Goal: Information Seeking & Learning: Learn about a topic

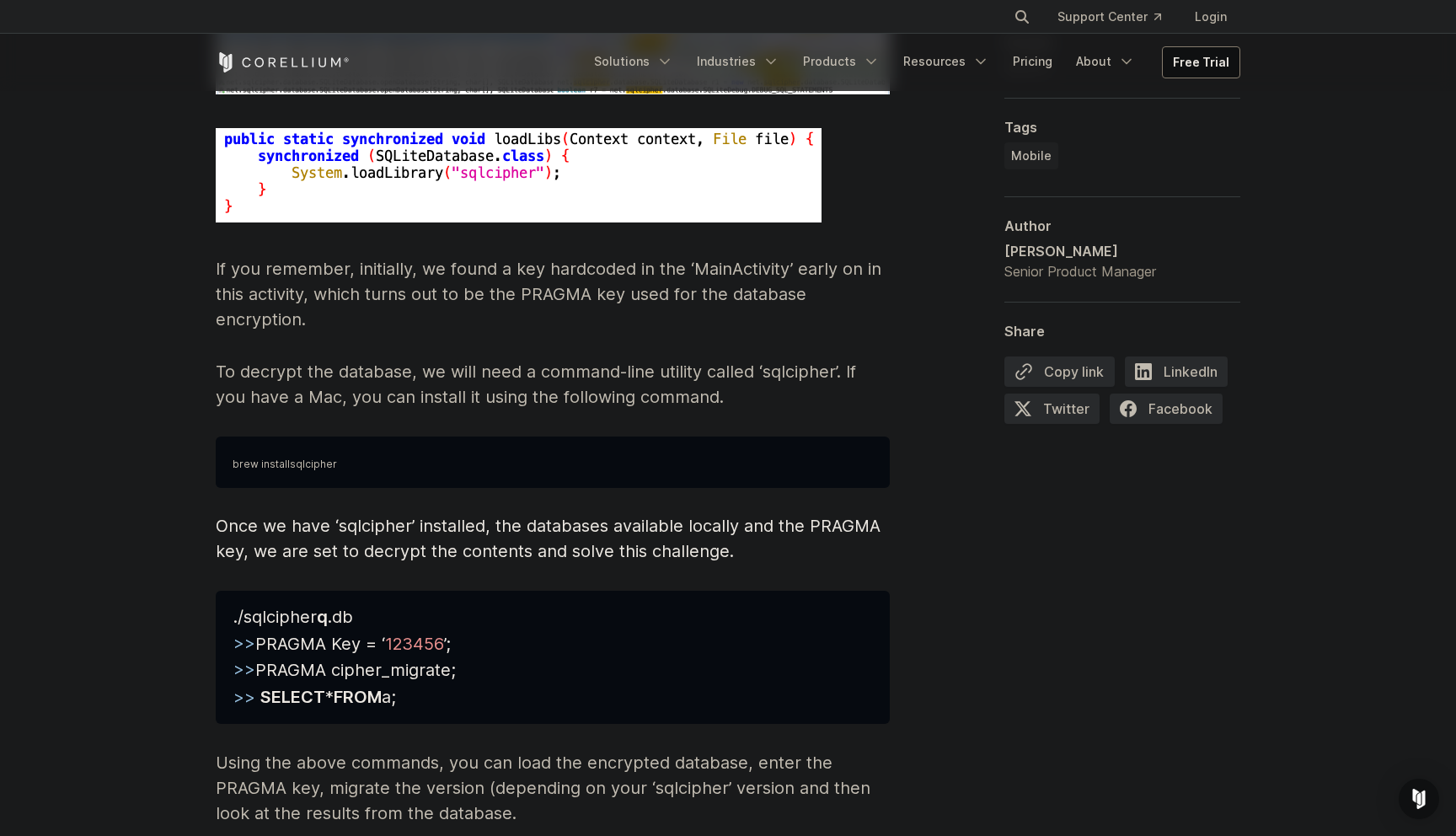
scroll to position [7398, 0]
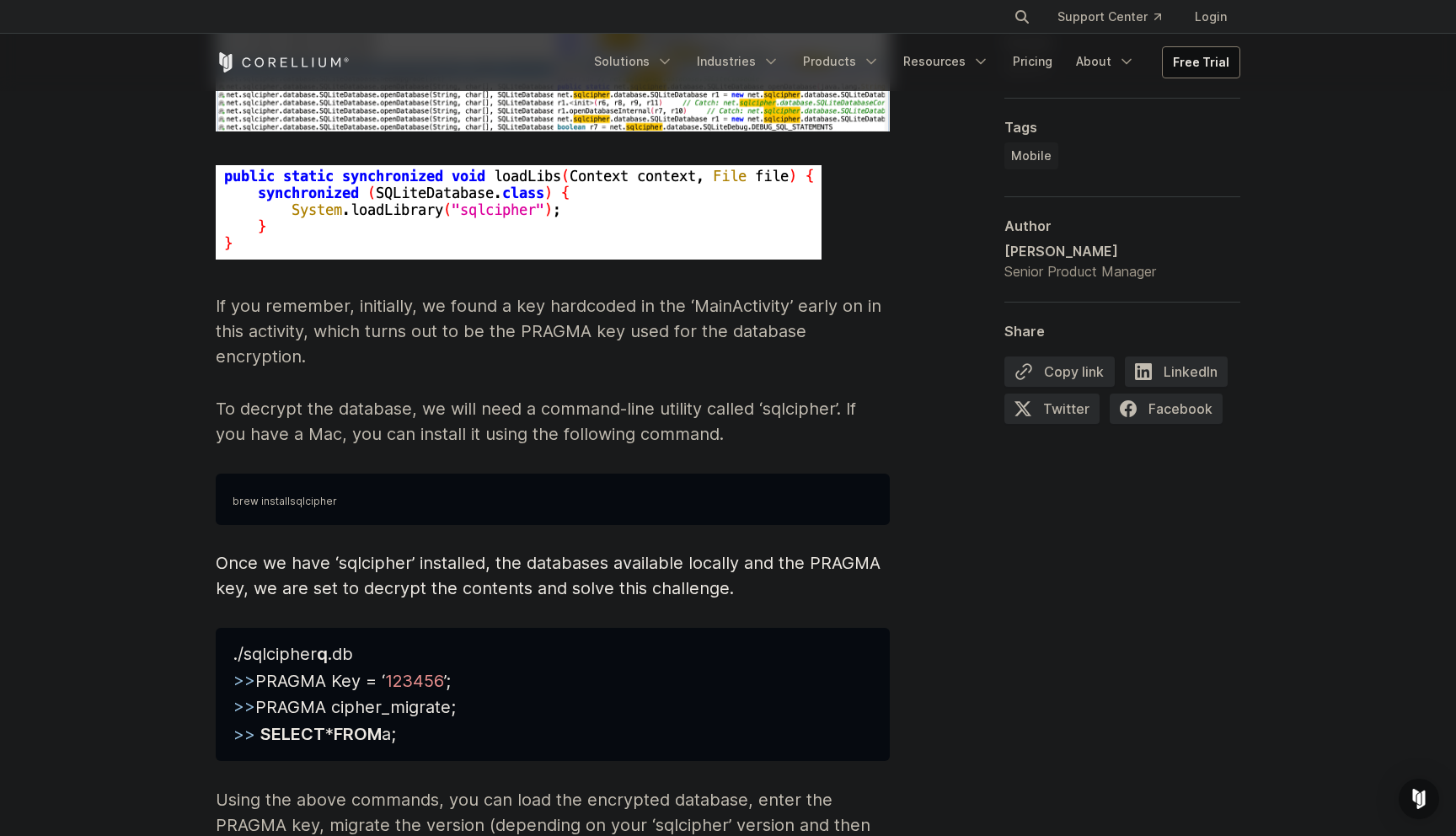
click at [809, 474] on pre "brew install sqlcipher" at bounding box center [552, 499] width 674 height 52
copy span "brew install sqlcipher"
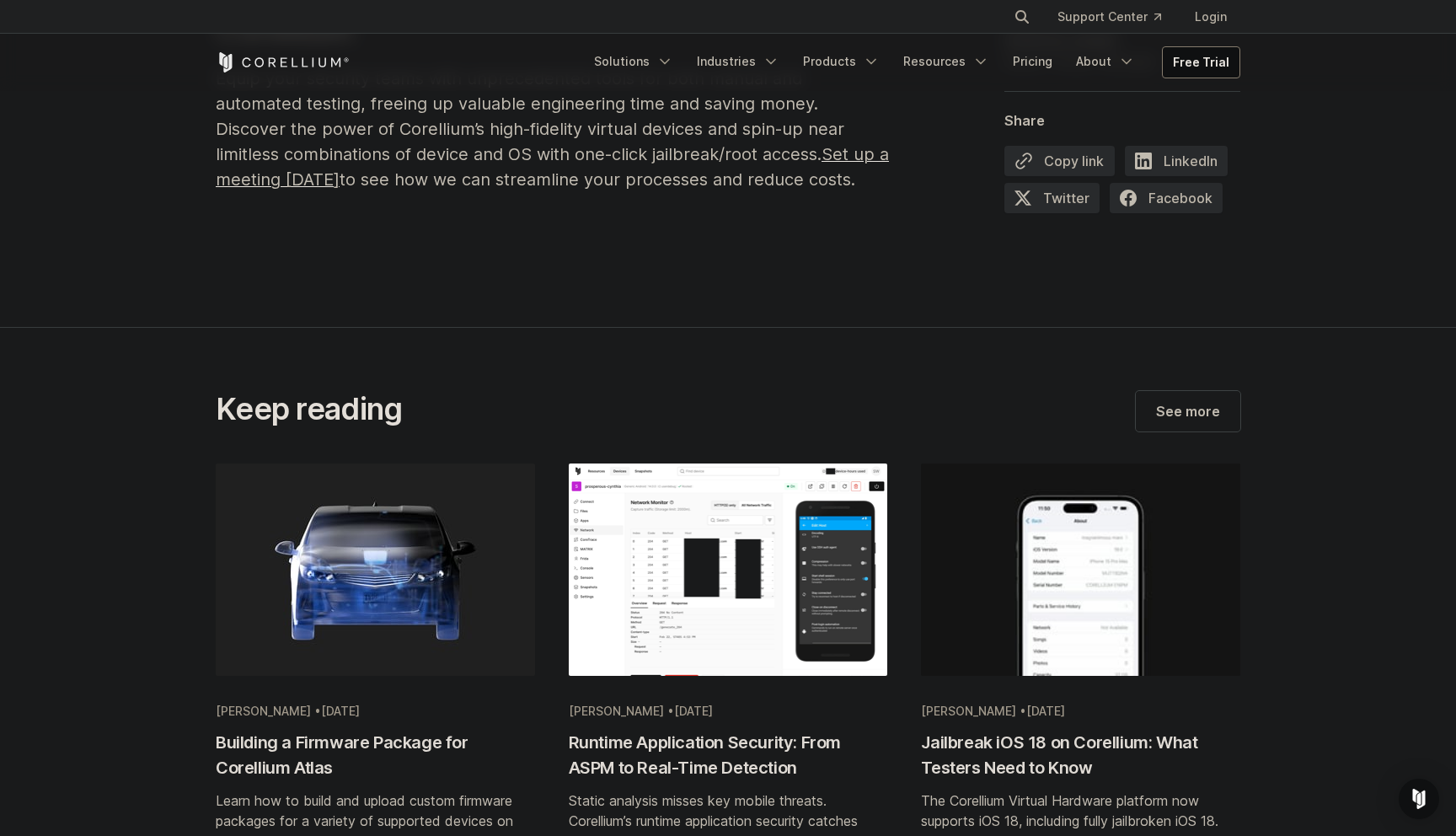
scroll to position [8807, 0]
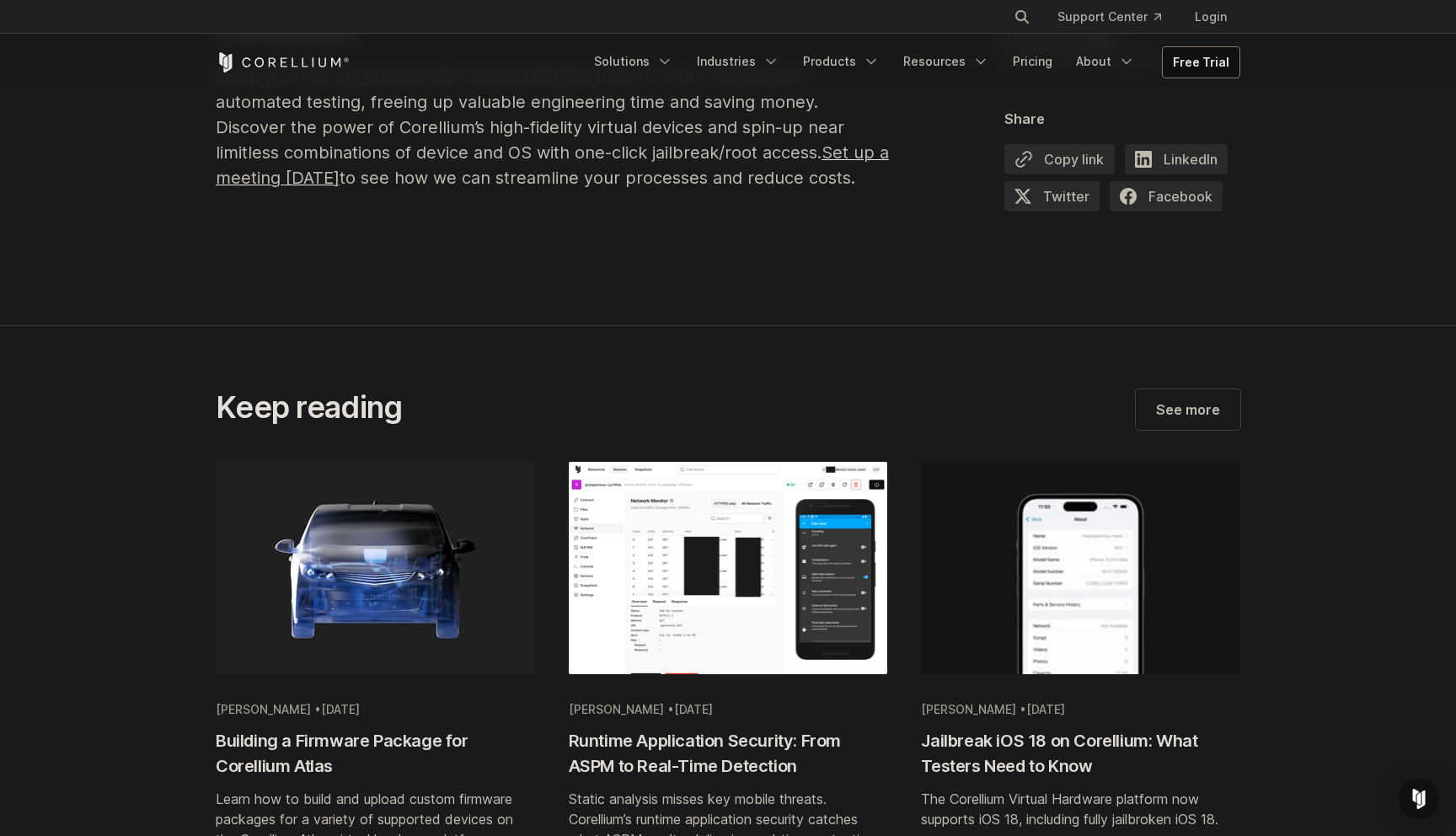
click at [978, 728] on h2 "Jailbreak iOS 18 on Corellium: What Testers Need to Know" at bounding box center [1080, 754] width 319 height 51
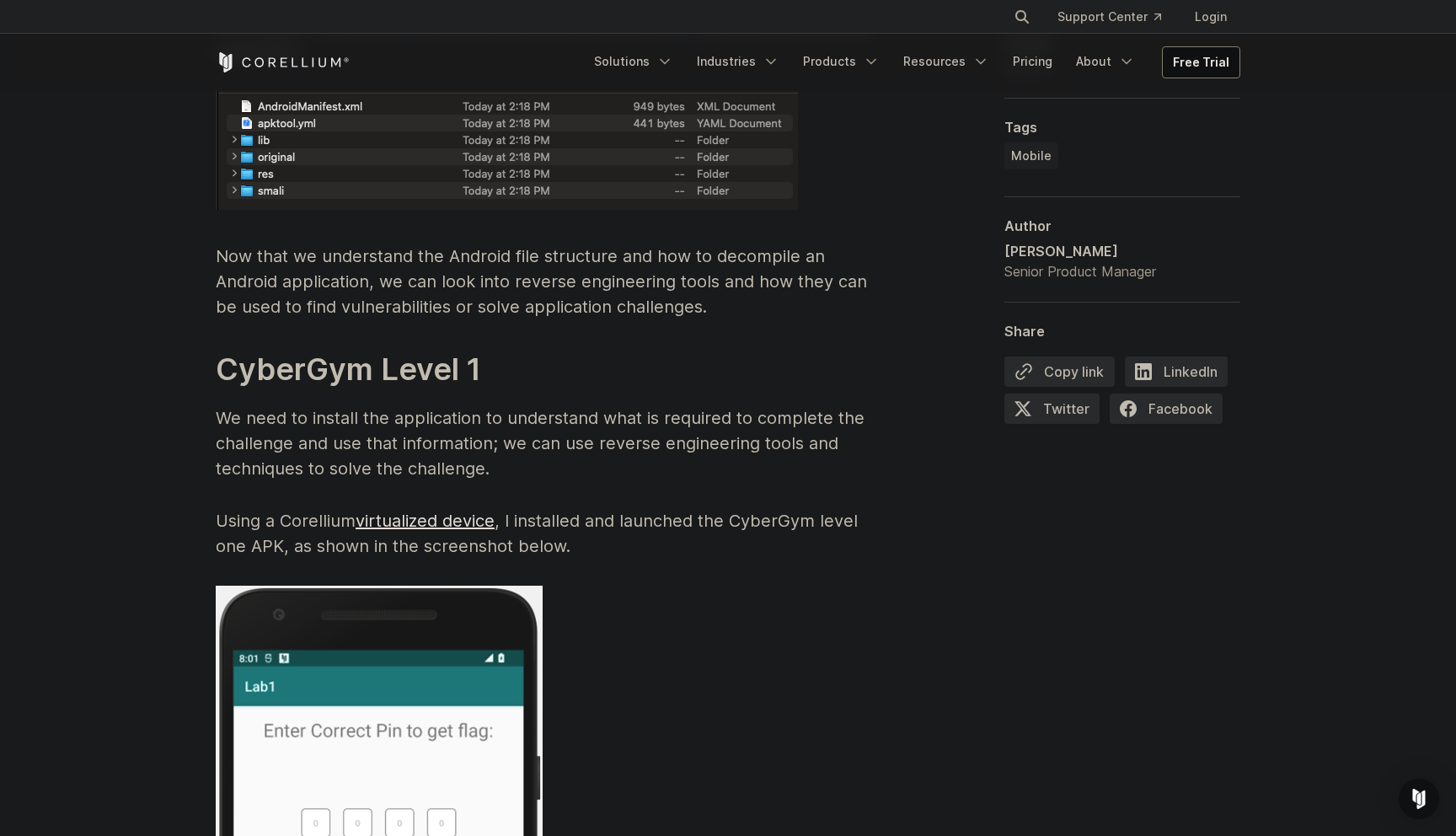
scroll to position [2984, 0]
click at [443, 515] on link "virtualized device" at bounding box center [425, 520] width 139 height 20
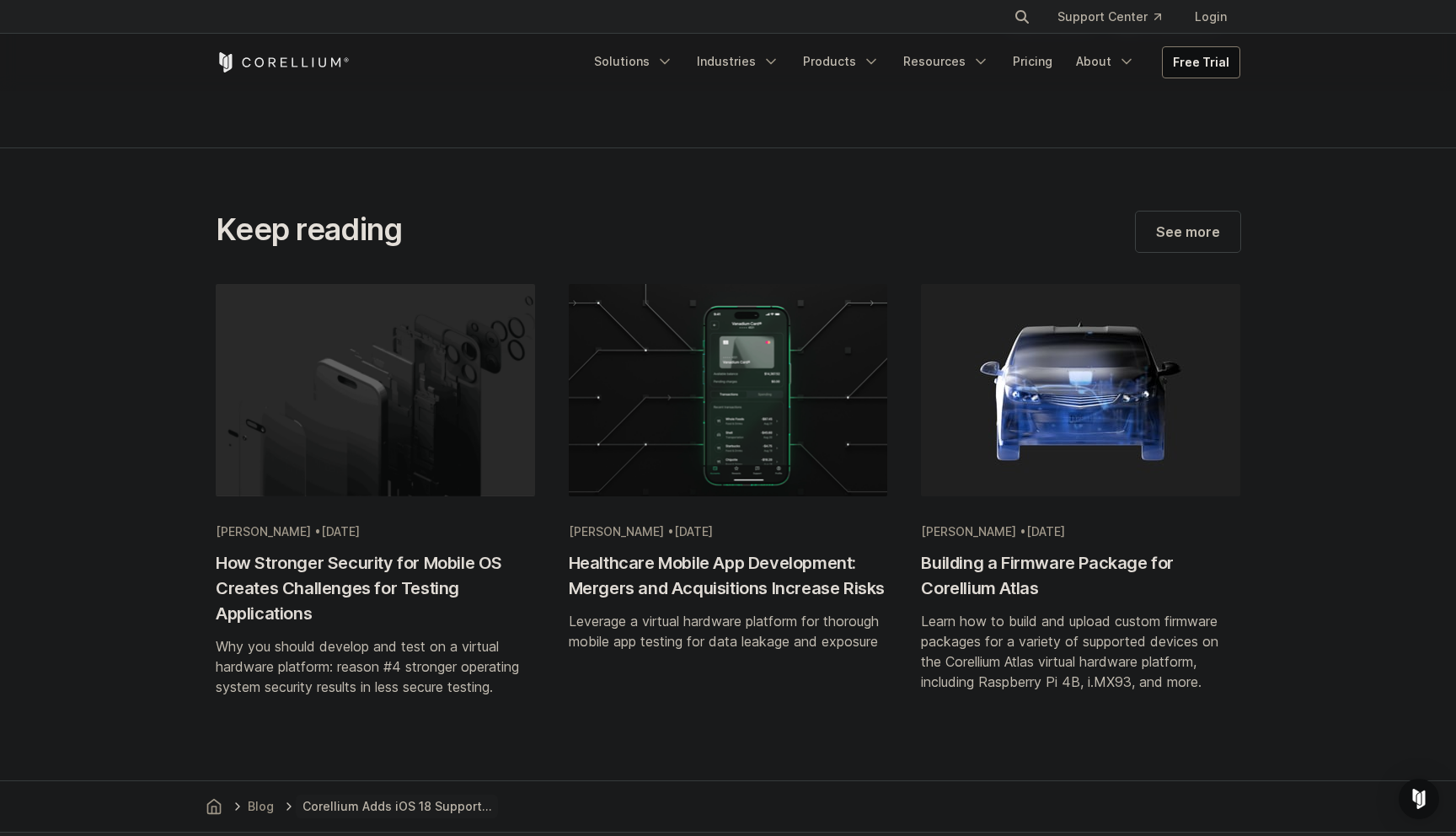
scroll to position [3392, 0]
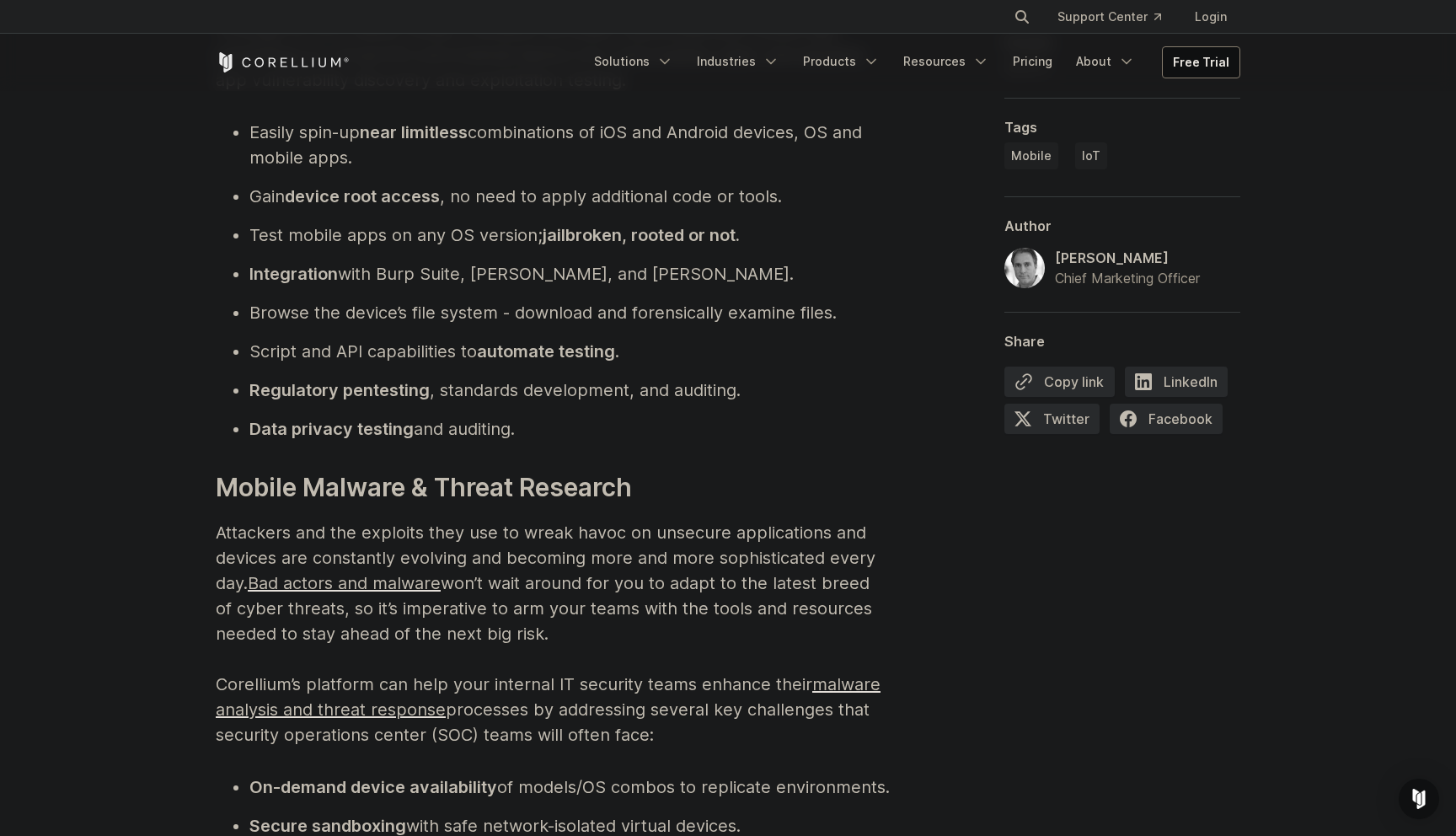
scroll to position [4259, 0]
